Goal: Task Accomplishment & Management: Use online tool/utility

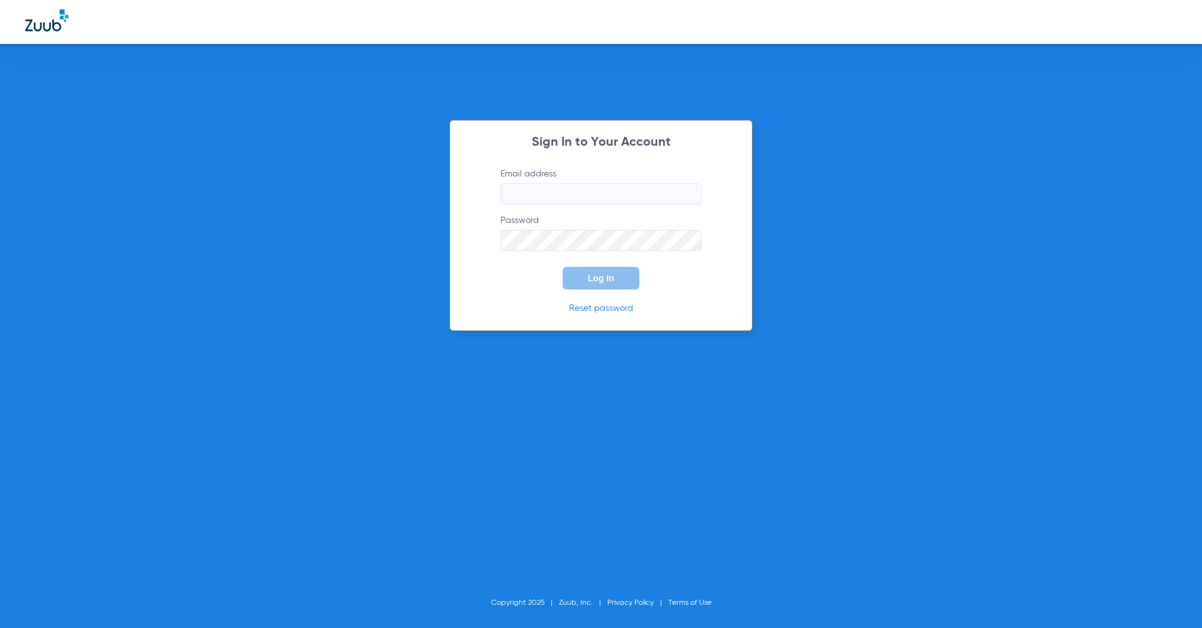
type input "[EMAIL_ADDRESS][DOMAIN_NAME]"
click at [595, 265] on form "Email address [EMAIL_ADDRESS][DOMAIN_NAME] Password Log In" at bounding box center [600, 229] width 239 height 122
click at [595, 284] on button "Log In" at bounding box center [600, 278] width 77 height 23
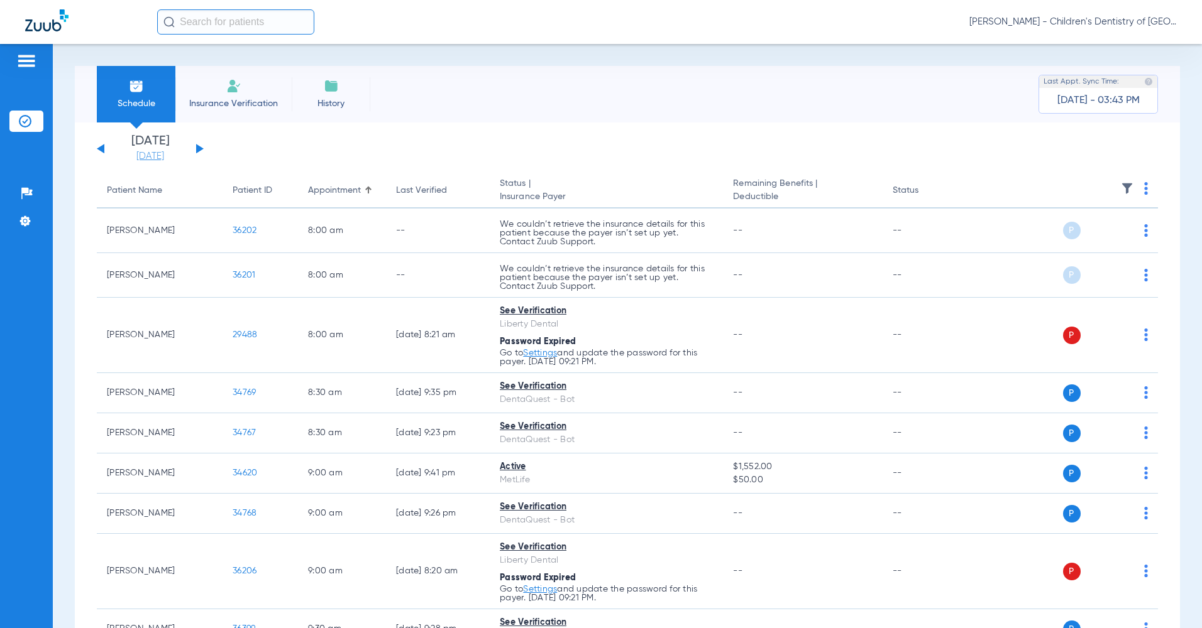
click at [138, 155] on link "[DATE]" at bounding box center [149, 156] width 75 height 13
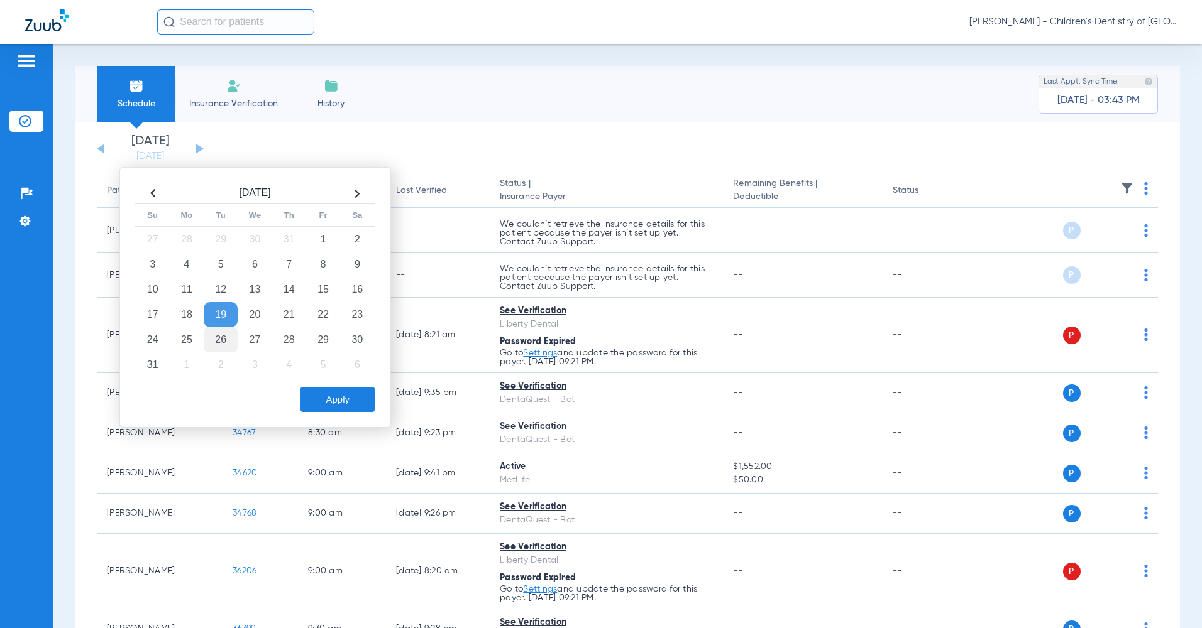
click at [214, 337] on td "26" at bounding box center [221, 339] width 34 height 25
click at [321, 399] on button "Apply" at bounding box center [337, 399] width 74 height 25
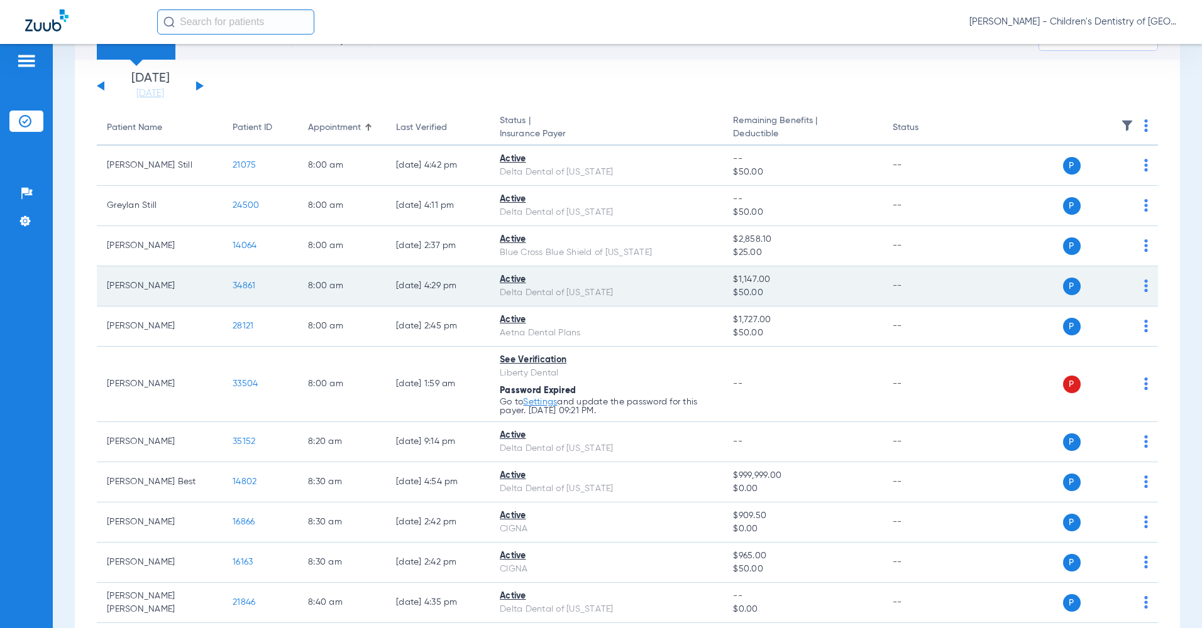
scroll to position [126, 0]
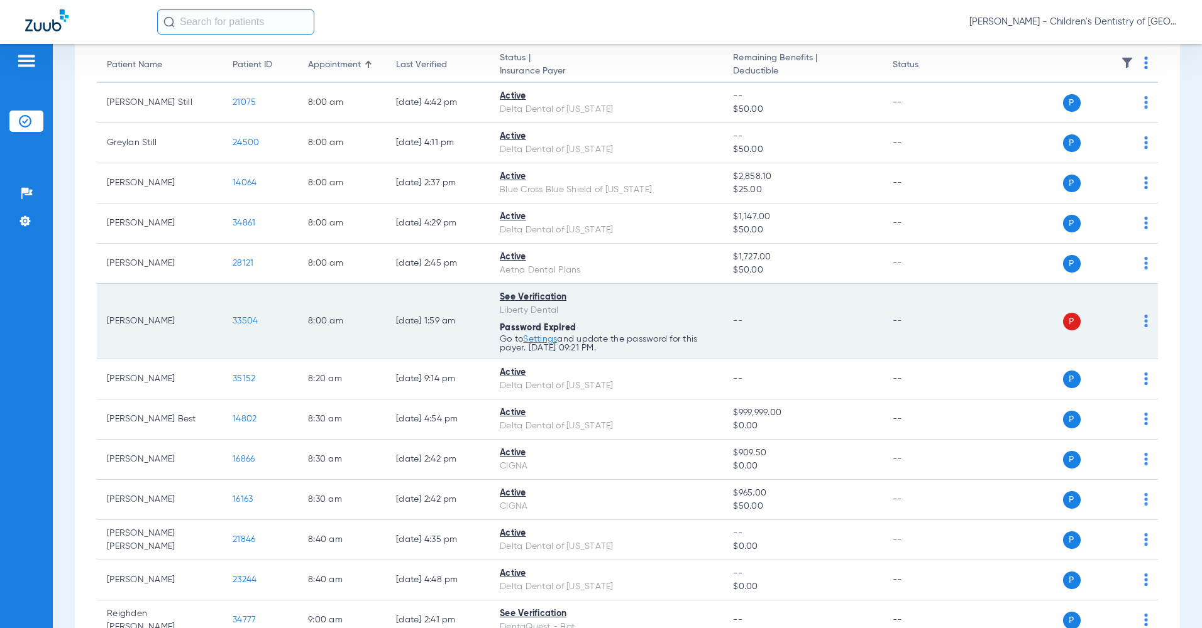
click at [1138, 318] on td "P S" at bounding box center [1062, 321] width 190 height 75
click at [1133, 324] on div "P S" at bounding box center [1057, 322] width 180 height 18
click at [1134, 324] on div "P S" at bounding box center [1057, 322] width 180 height 18
click at [1144, 324] on img at bounding box center [1146, 321] width 4 height 13
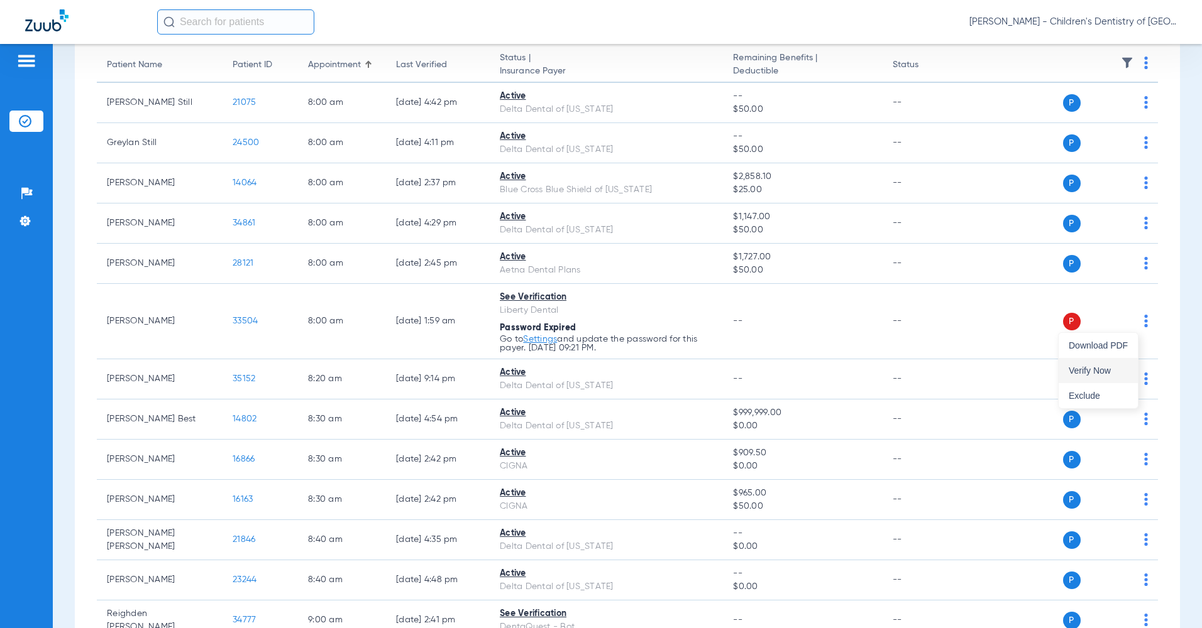
click at [1093, 379] on button "Verify Now" at bounding box center [1097, 370] width 79 height 25
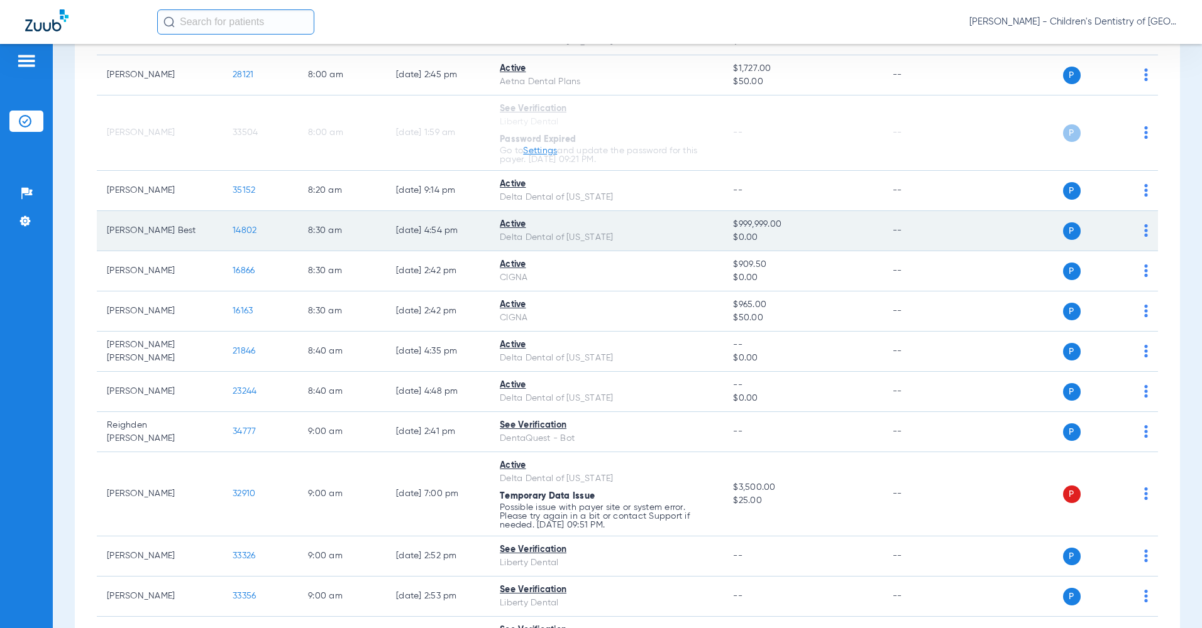
scroll to position [377, 0]
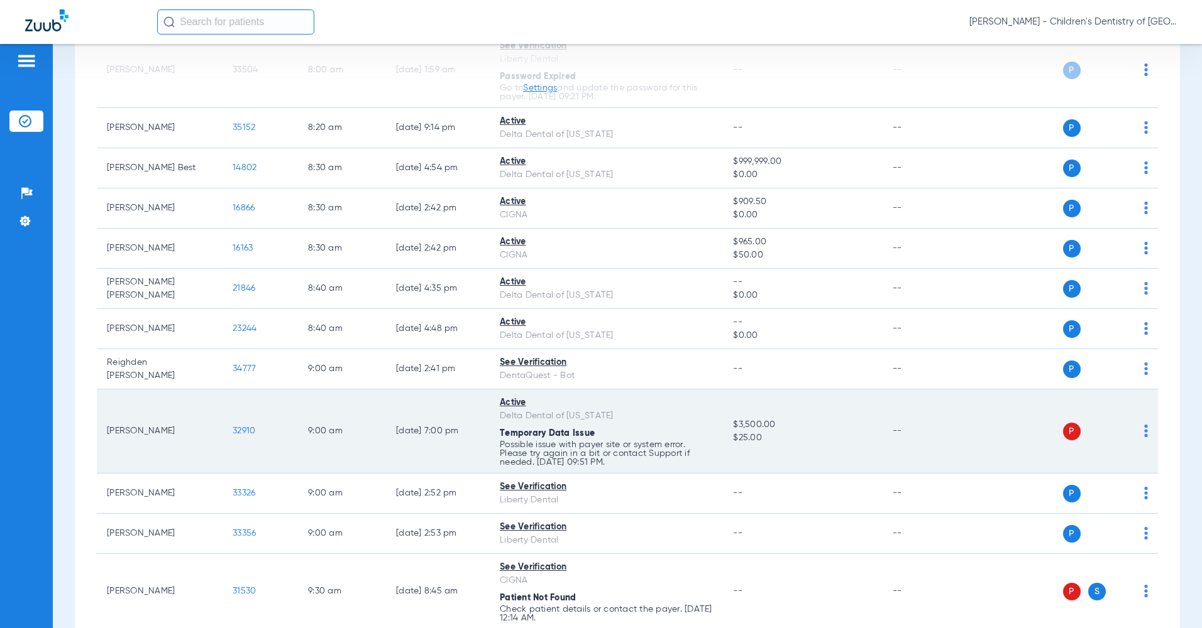
click at [1144, 429] on img at bounding box center [1146, 431] width 4 height 13
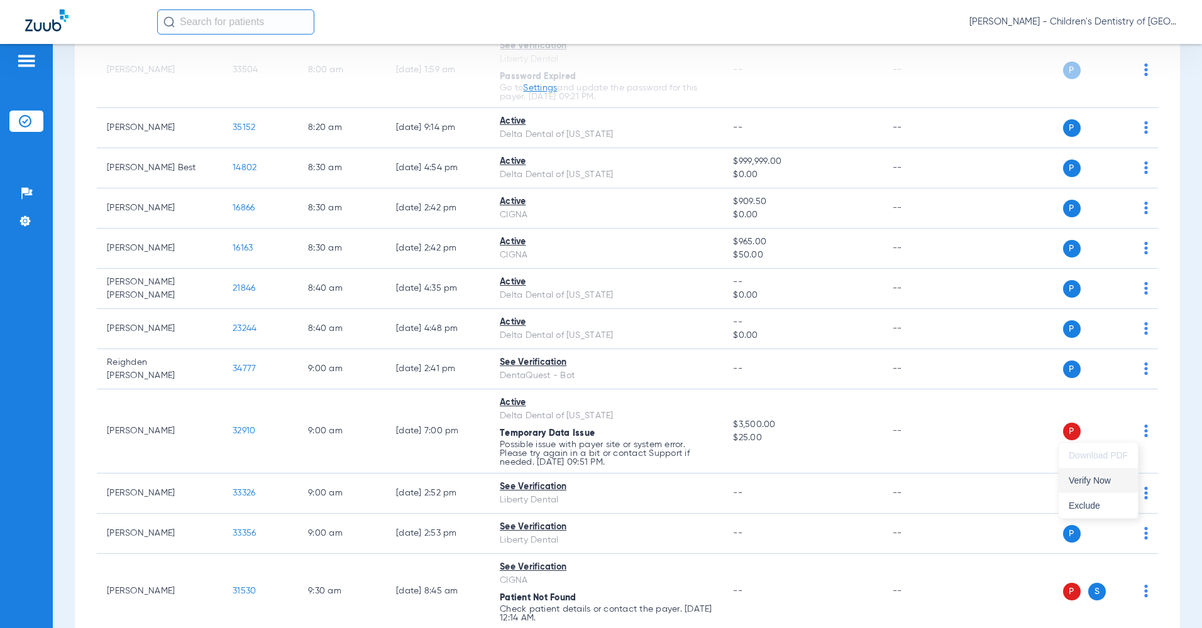
click at [1103, 473] on button "Verify Now" at bounding box center [1097, 480] width 79 height 25
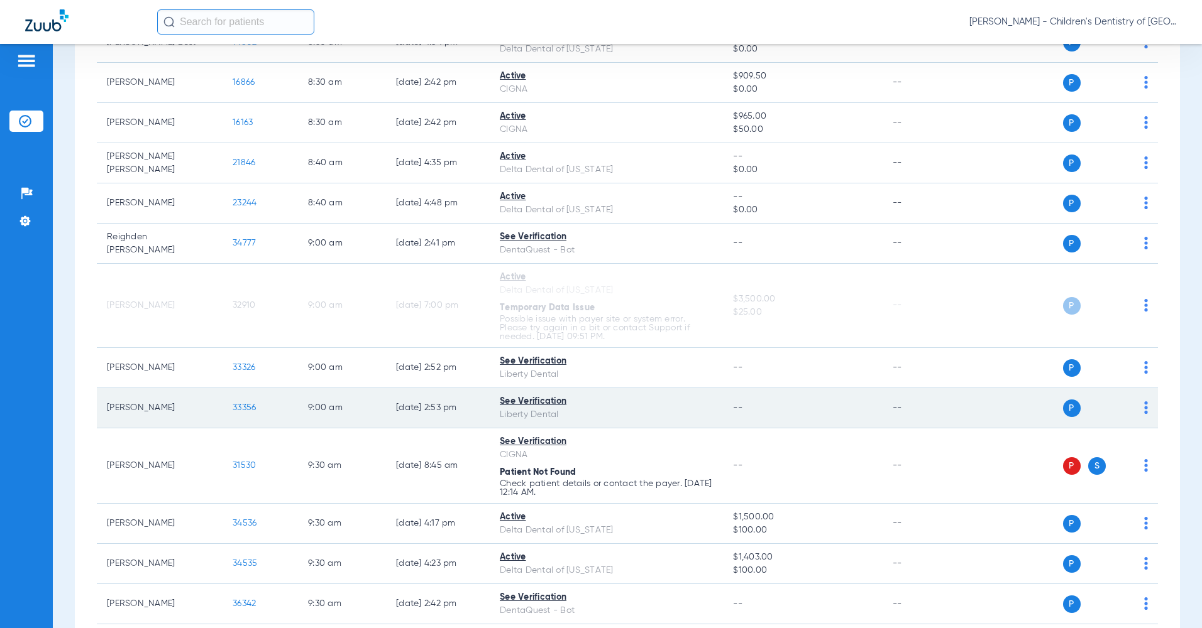
scroll to position [566, 0]
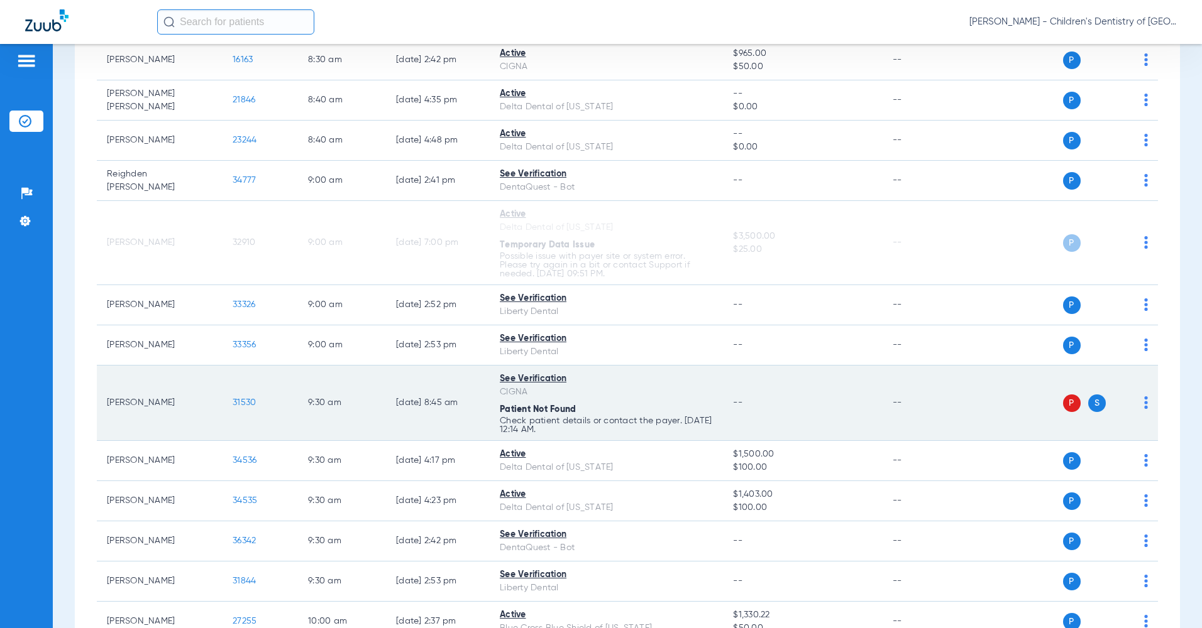
click at [1144, 401] on img at bounding box center [1146, 403] width 4 height 13
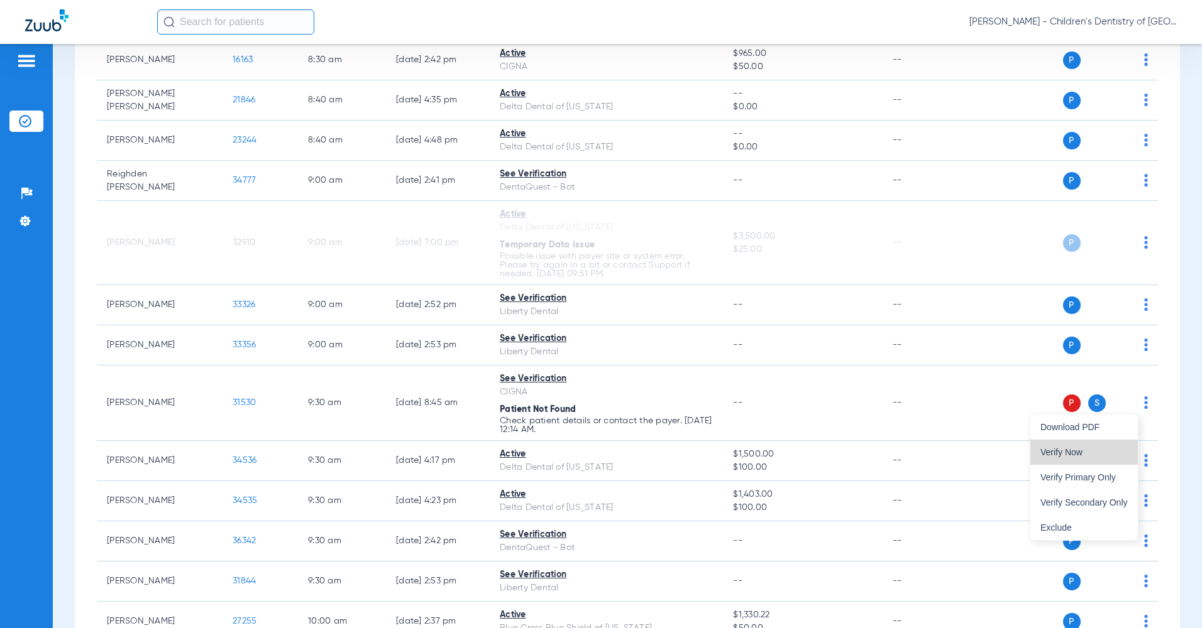
click at [1114, 455] on span "Verify Now" at bounding box center [1083, 452] width 87 height 9
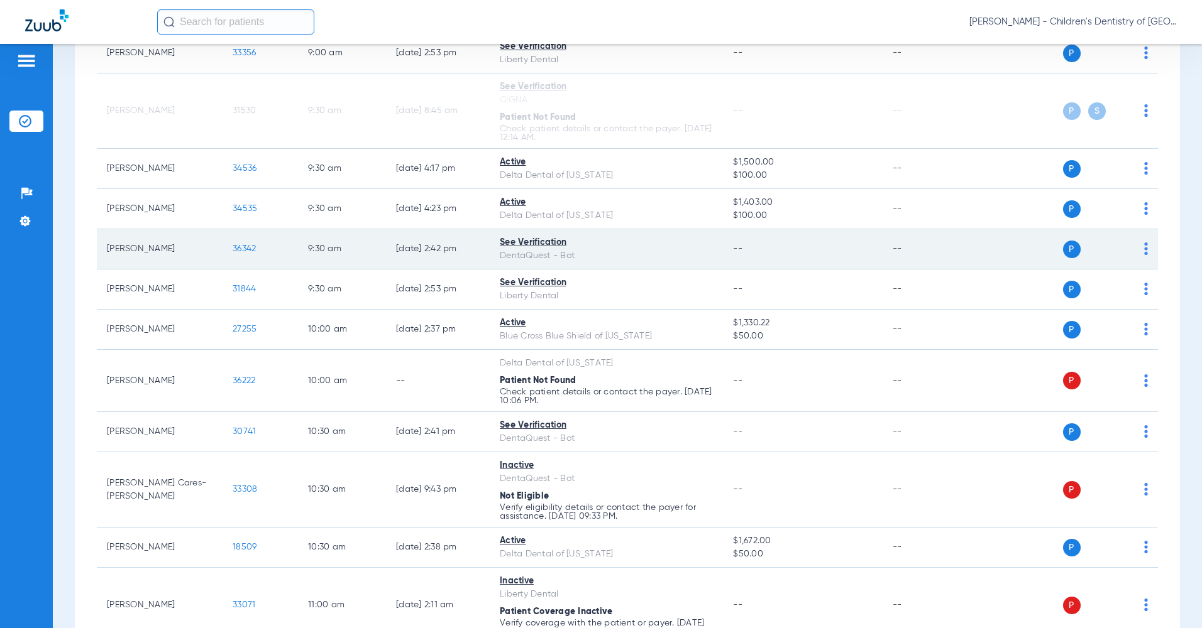
scroll to position [880, 0]
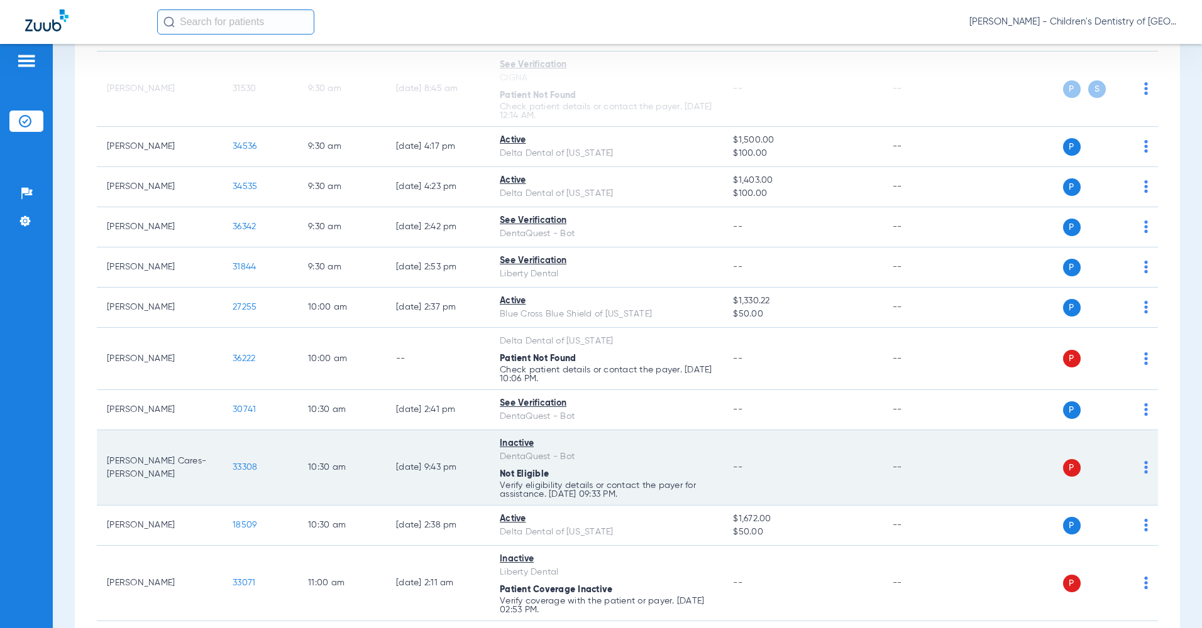
click at [1144, 467] on img at bounding box center [1146, 467] width 4 height 13
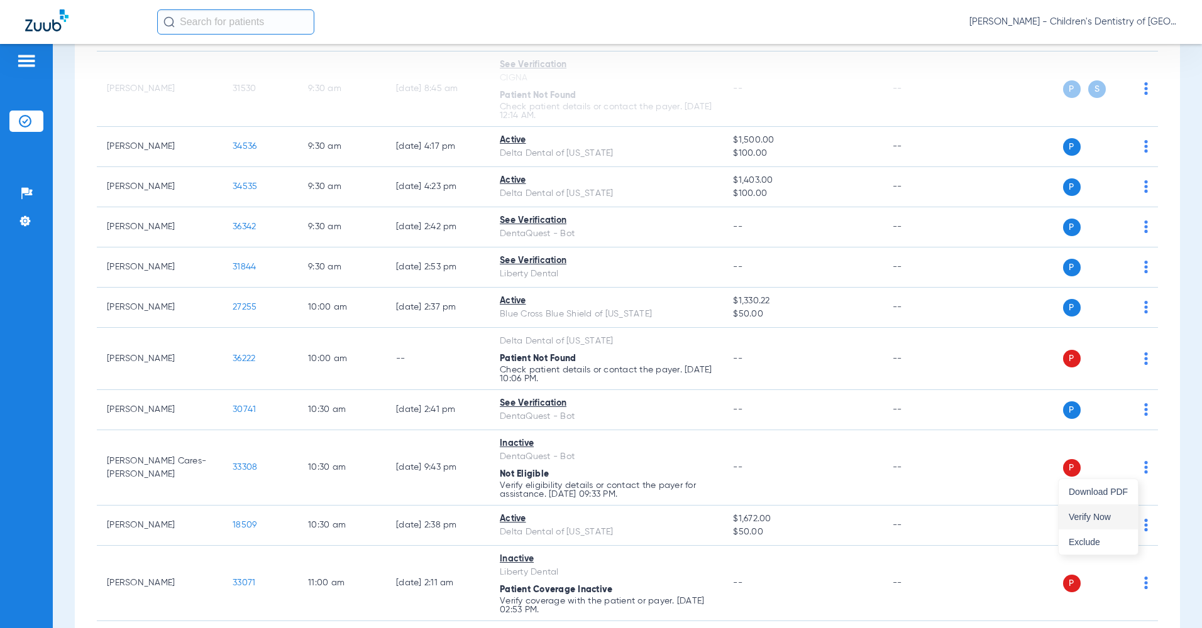
click at [1107, 511] on button "Verify Now" at bounding box center [1097, 517] width 79 height 25
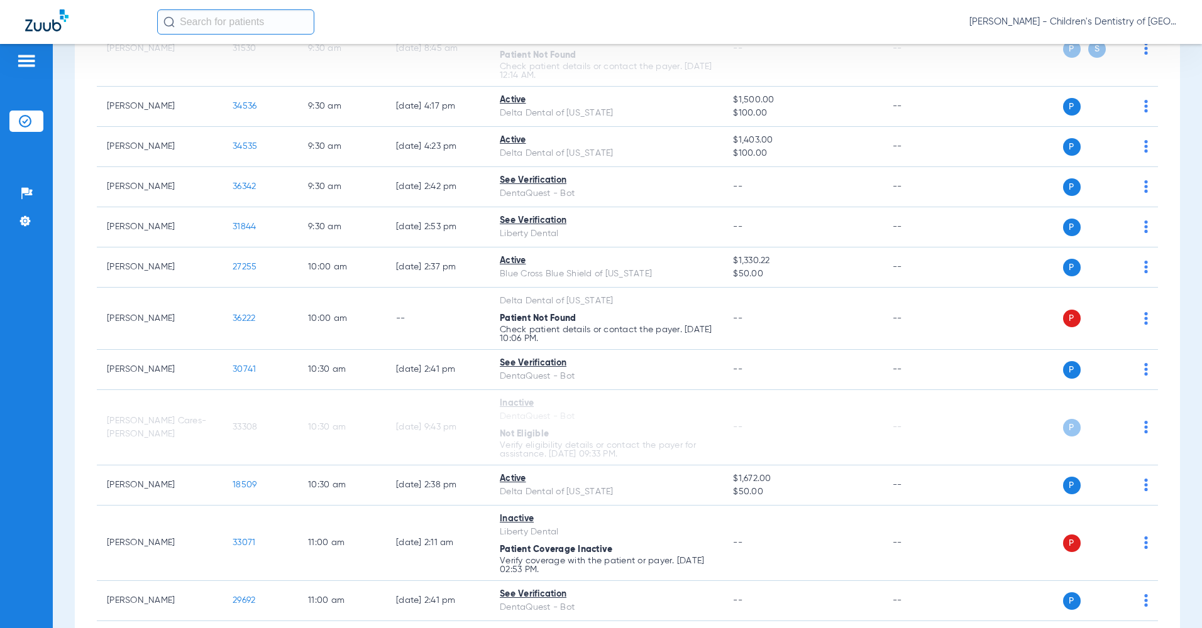
scroll to position [943, 0]
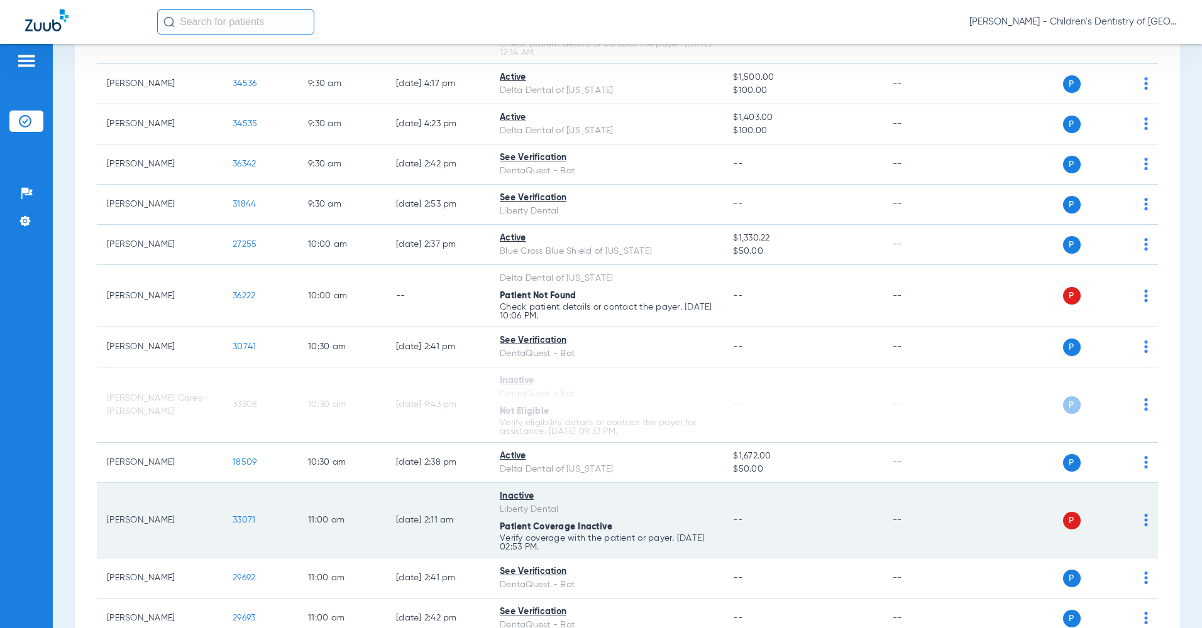
click at [1144, 516] on img at bounding box center [1146, 520] width 4 height 13
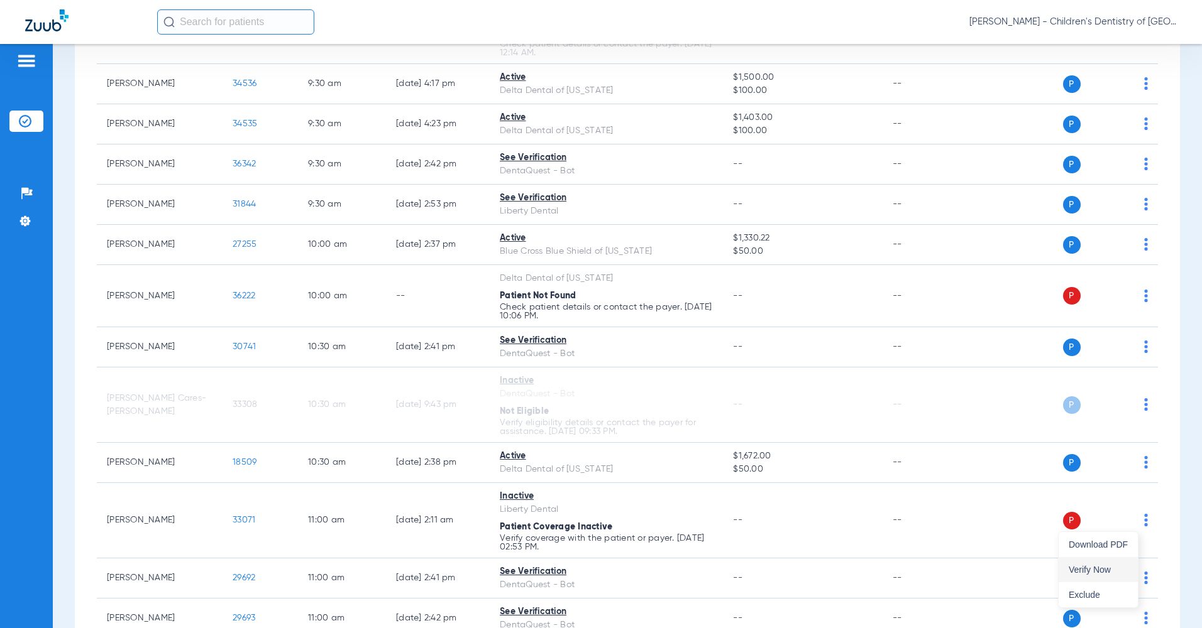
click at [1128, 563] on button "Verify Now" at bounding box center [1097, 569] width 79 height 25
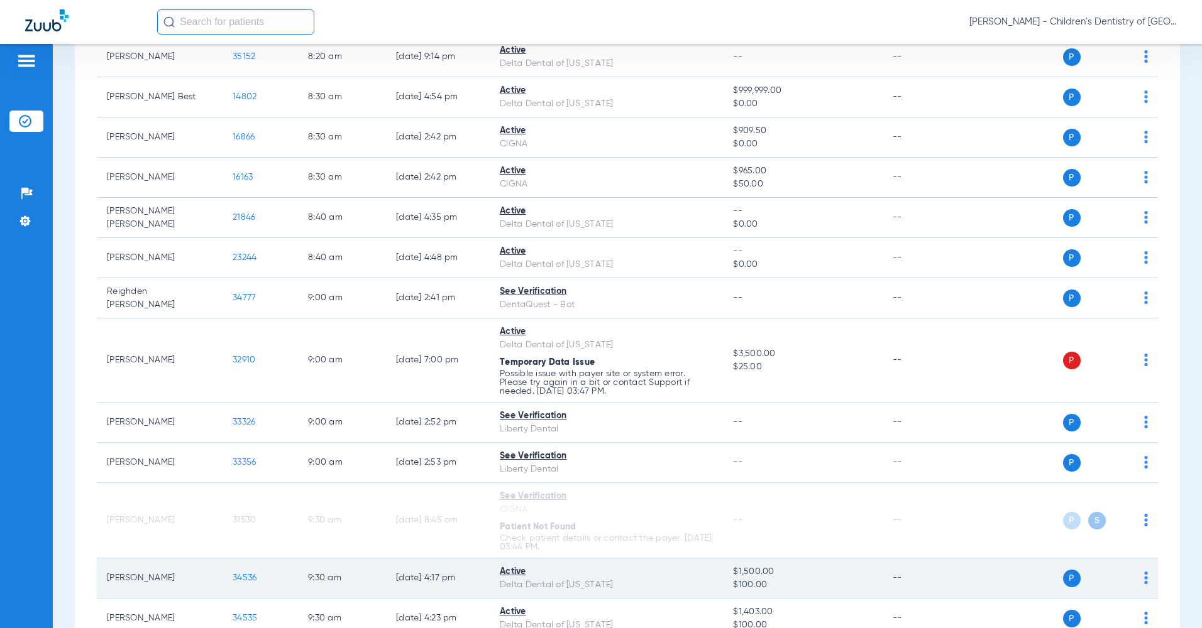
scroll to position [405, 0]
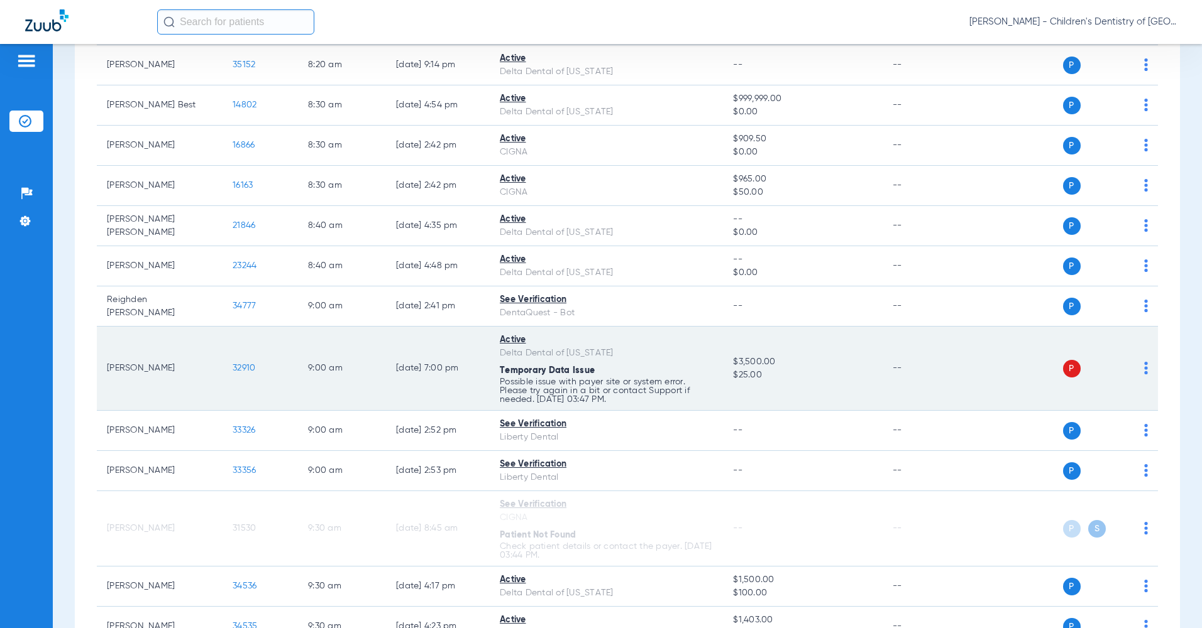
click at [1138, 371] on td "P S" at bounding box center [1062, 369] width 190 height 84
click at [1144, 371] on img at bounding box center [1146, 368] width 4 height 13
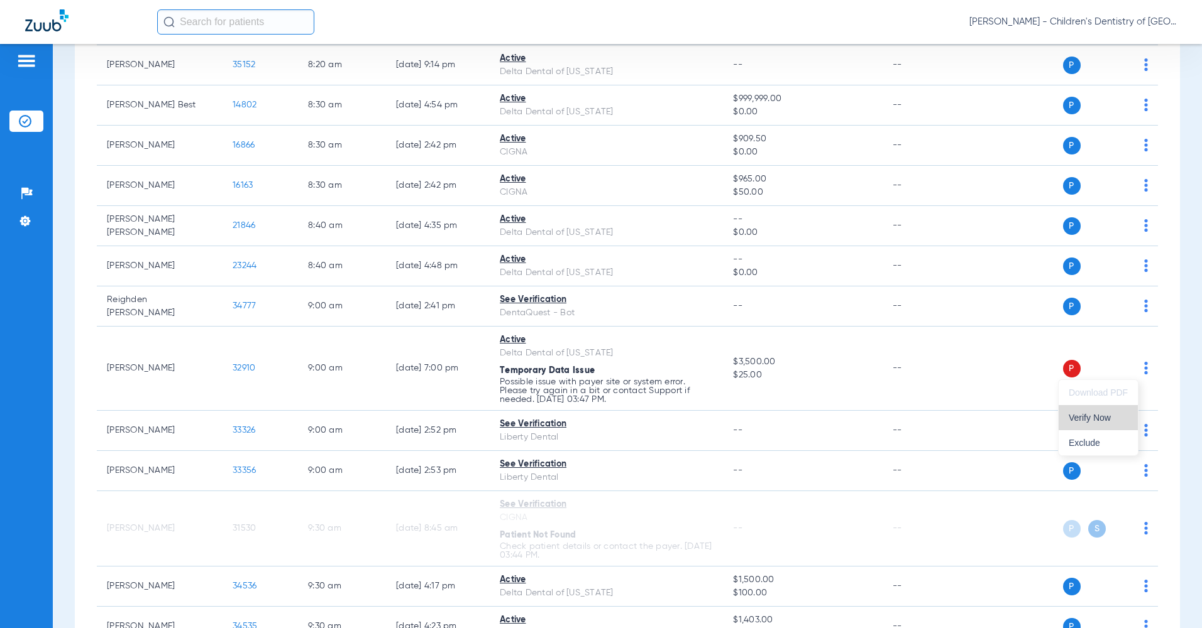
click at [1122, 410] on button "Verify Now" at bounding box center [1097, 417] width 79 height 25
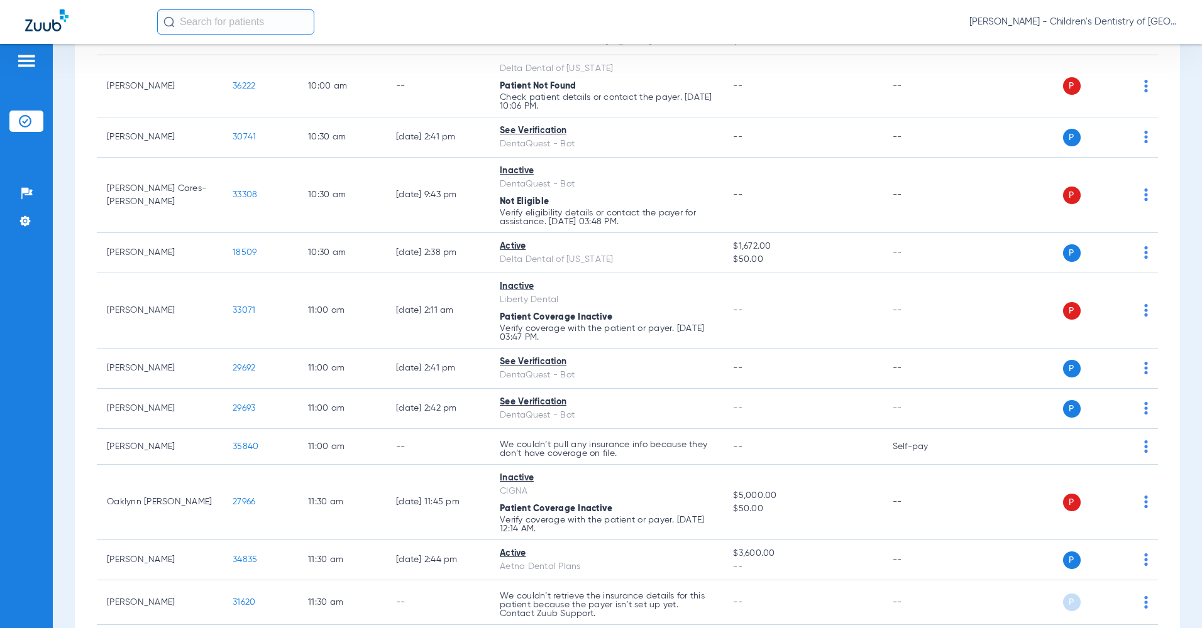
scroll to position [818, 0]
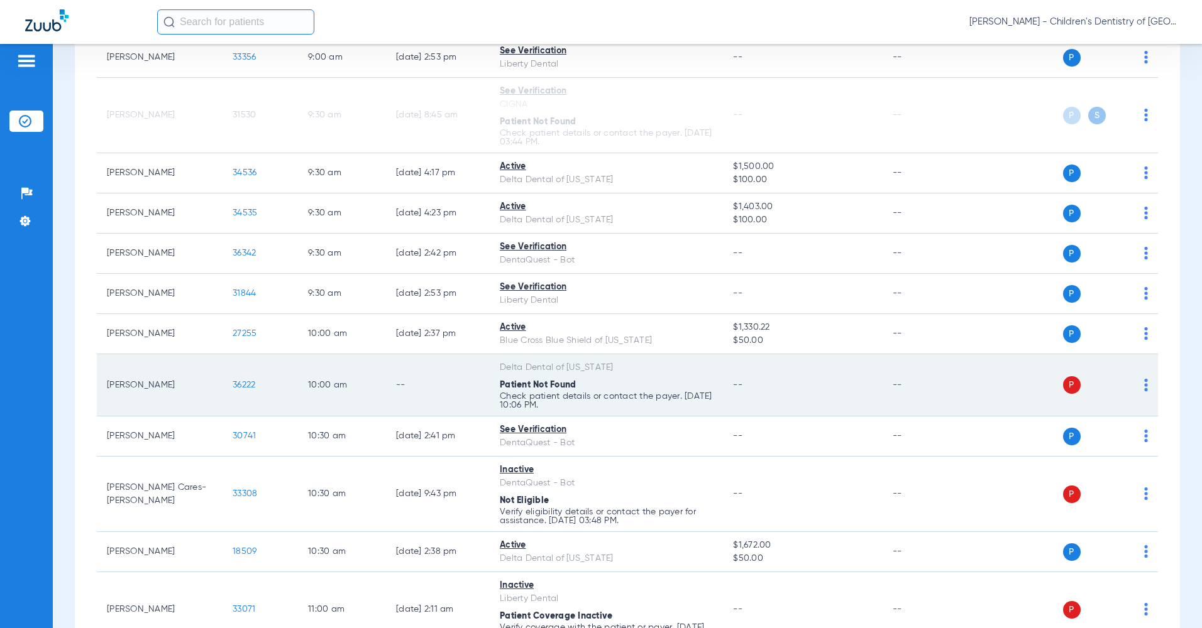
click at [1141, 389] on td "P S" at bounding box center [1062, 385] width 190 height 62
click at [1144, 388] on img at bounding box center [1146, 385] width 4 height 13
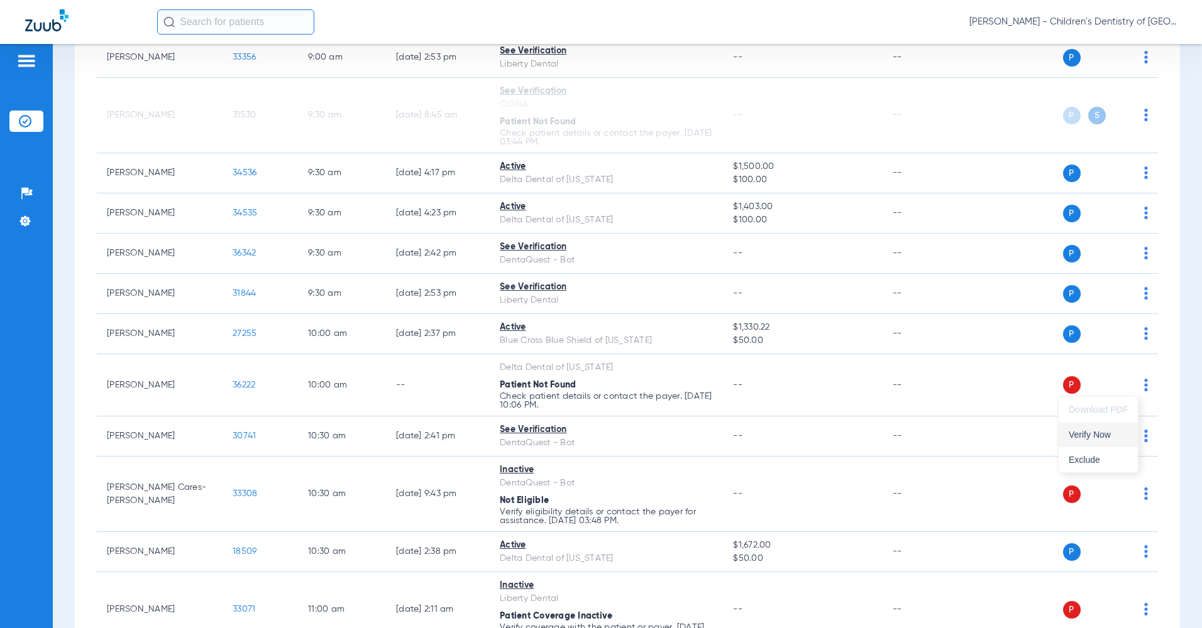
click at [1111, 434] on span "Verify Now" at bounding box center [1097, 435] width 59 height 9
